Goal: Find specific page/section: Find specific page/section

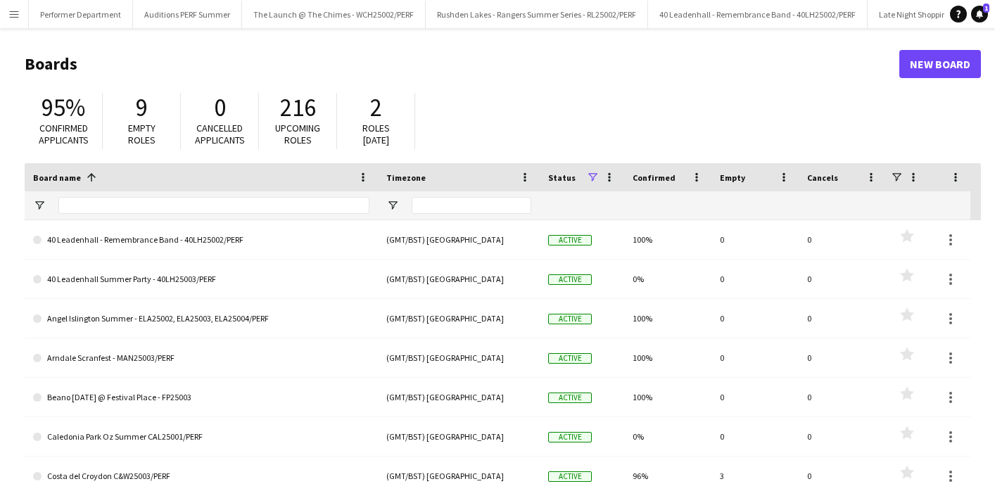
scroll to position [0, 3938]
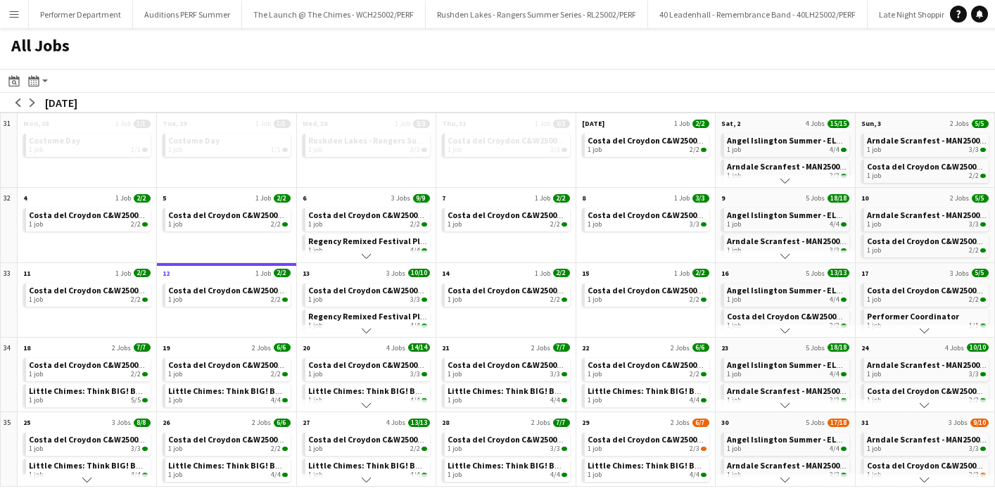
click at [21, 10] on button "Menu" at bounding box center [14, 14] width 28 height 28
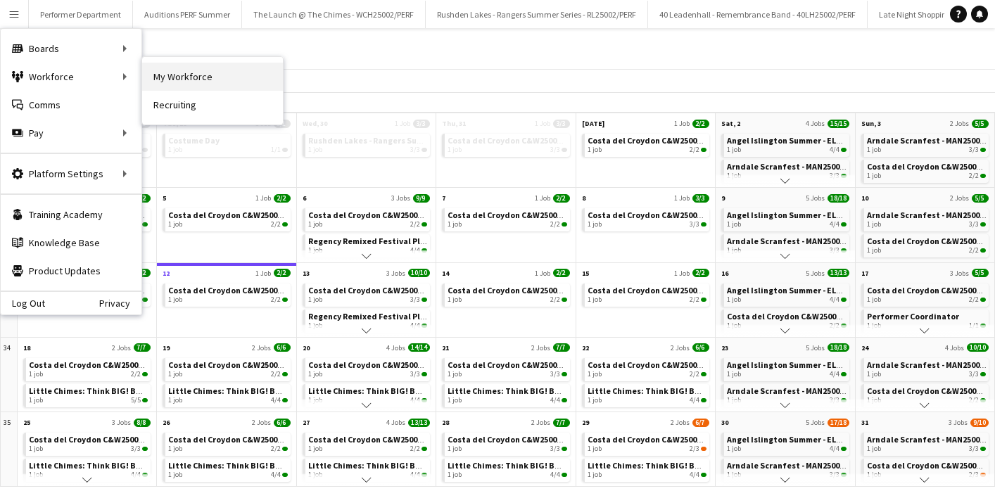
click at [201, 76] on link "My Workforce" at bounding box center [212, 77] width 141 height 28
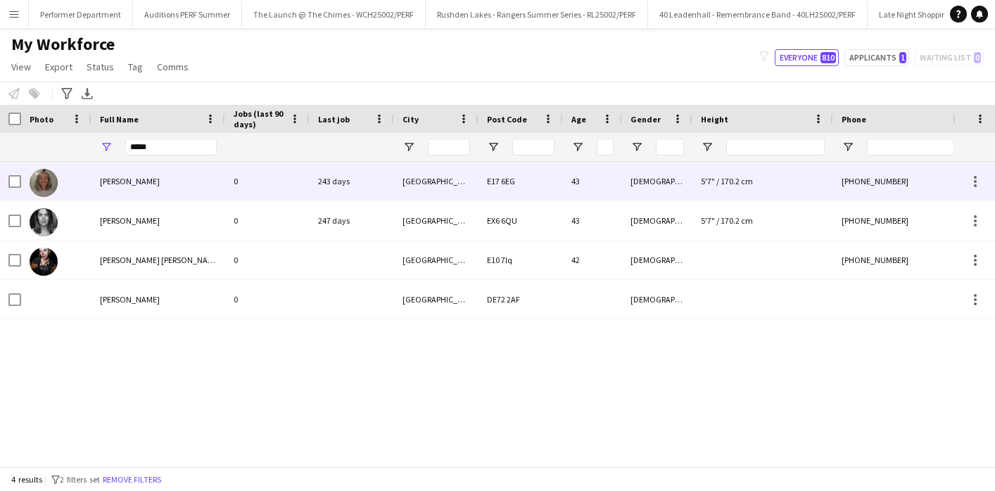
click at [127, 182] on span "Sarah Anderson" at bounding box center [130, 181] width 60 height 11
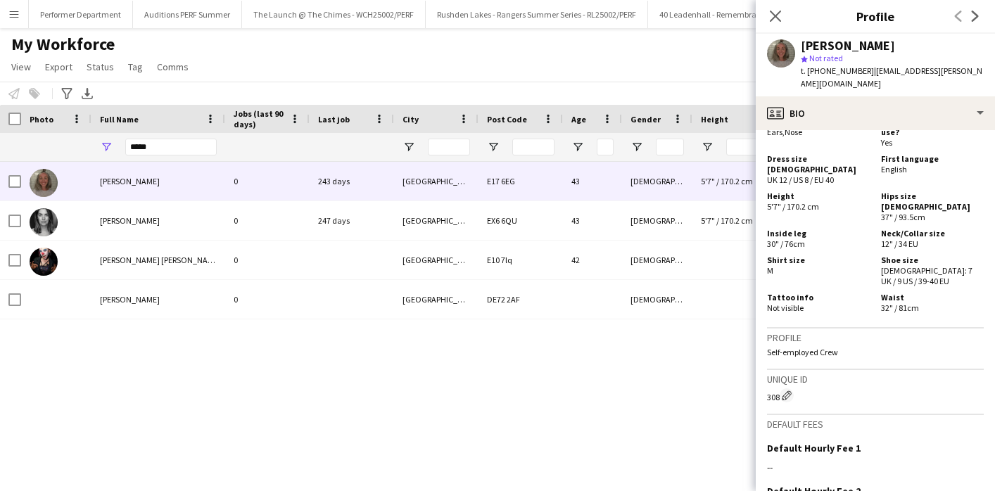
scroll to position [923, 0]
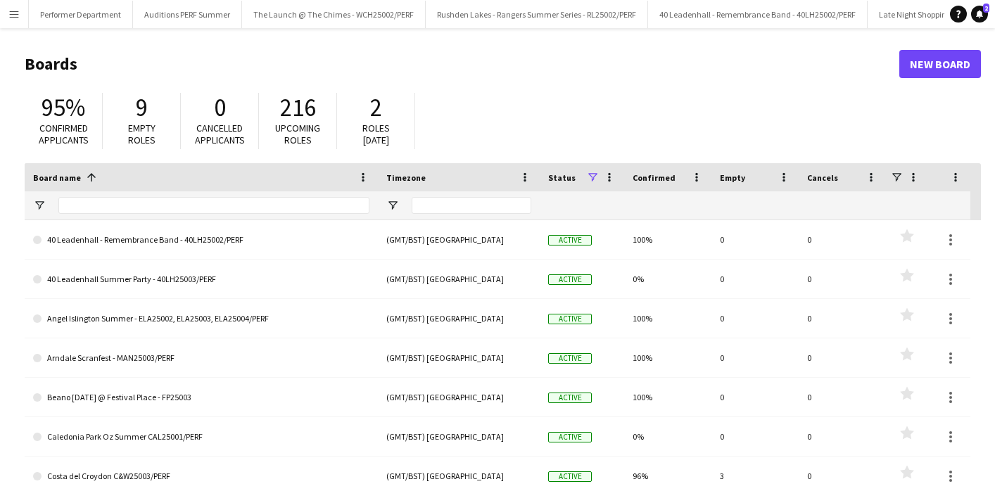
scroll to position [0, 3938]
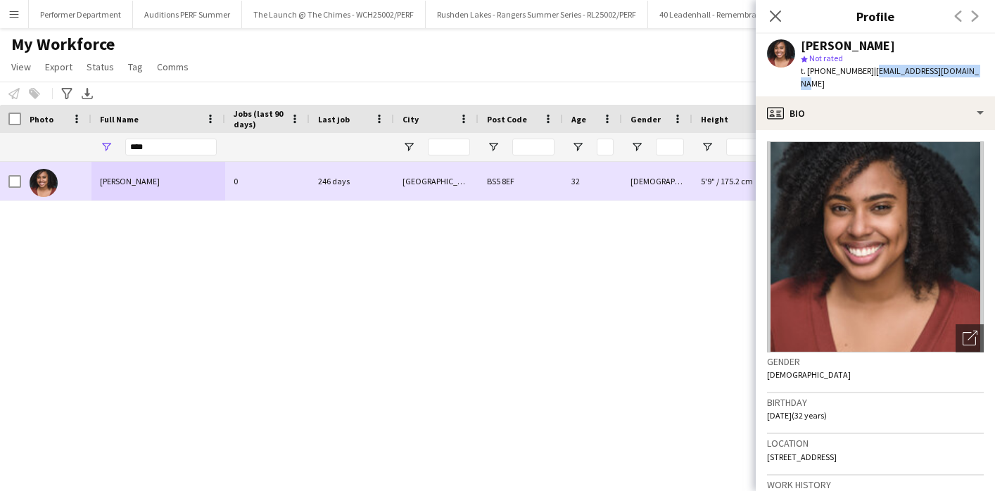
scroll to position [0, 1519]
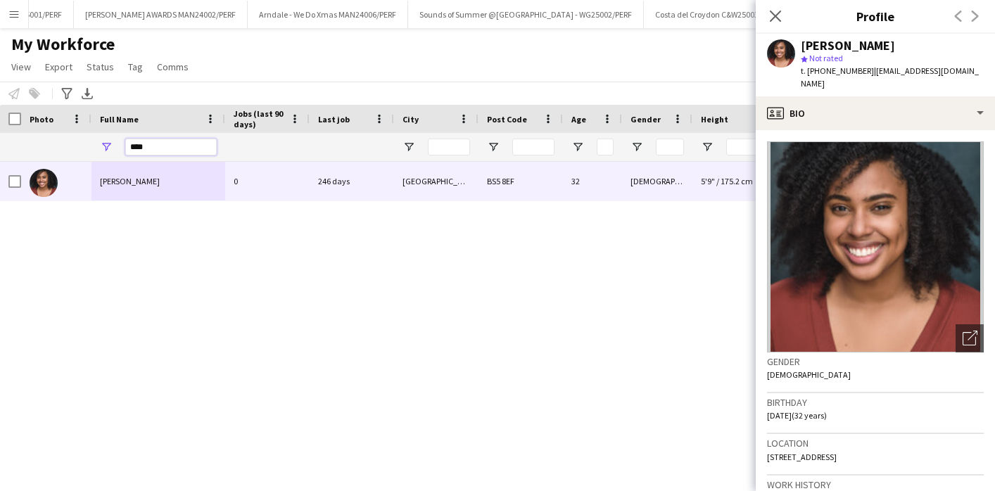
drag, startPoint x: 166, startPoint y: 151, endPoint x: 99, endPoint y: 146, distance: 67.7
click at [99, 146] on div "****" at bounding box center [158, 147] width 134 height 28
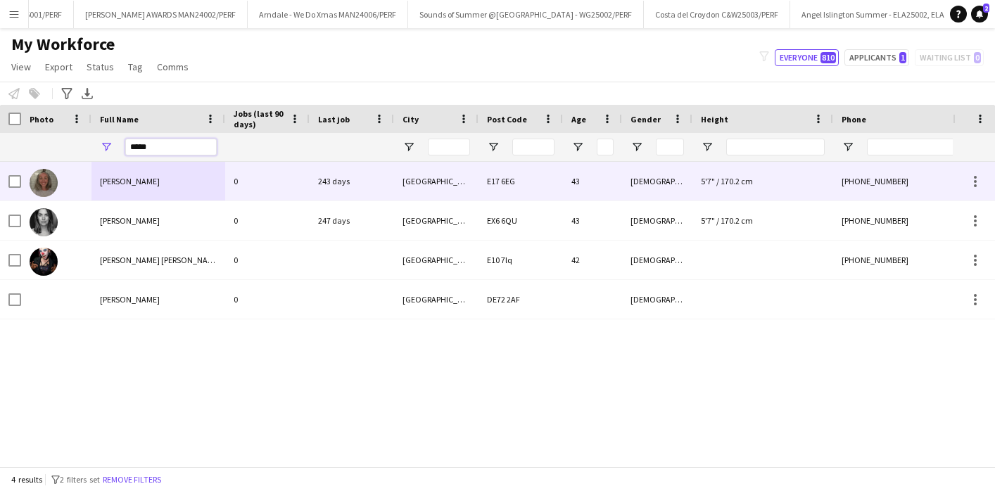
type input "*****"
click at [143, 176] on span "Sarah Anderson" at bounding box center [130, 181] width 60 height 11
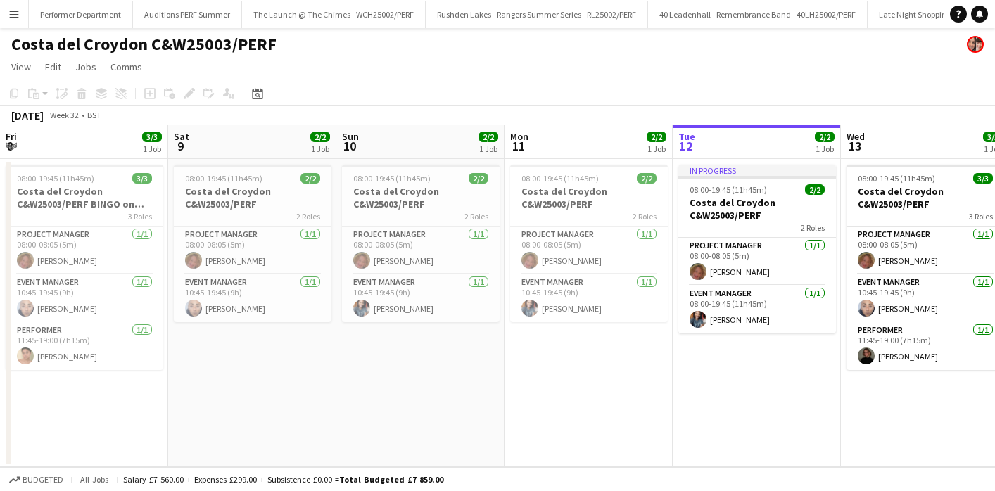
scroll to position [0, 336]
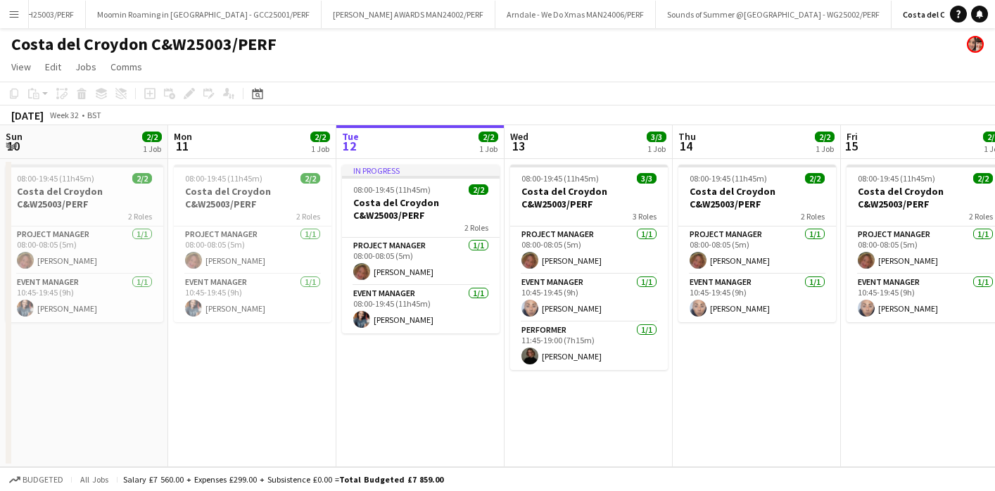
click at [13, 20] on button "Menu" at bounding box center [14, 14] width 28 height 28
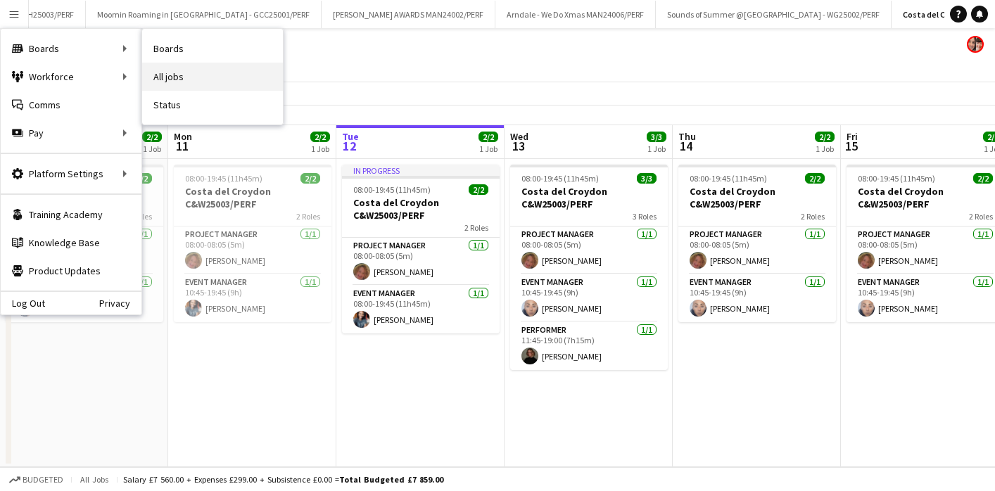
click at [170, 80] on link "All jobs" at bounding box center [212, 77] width 141 height 28
